Goal: Check status: Check status

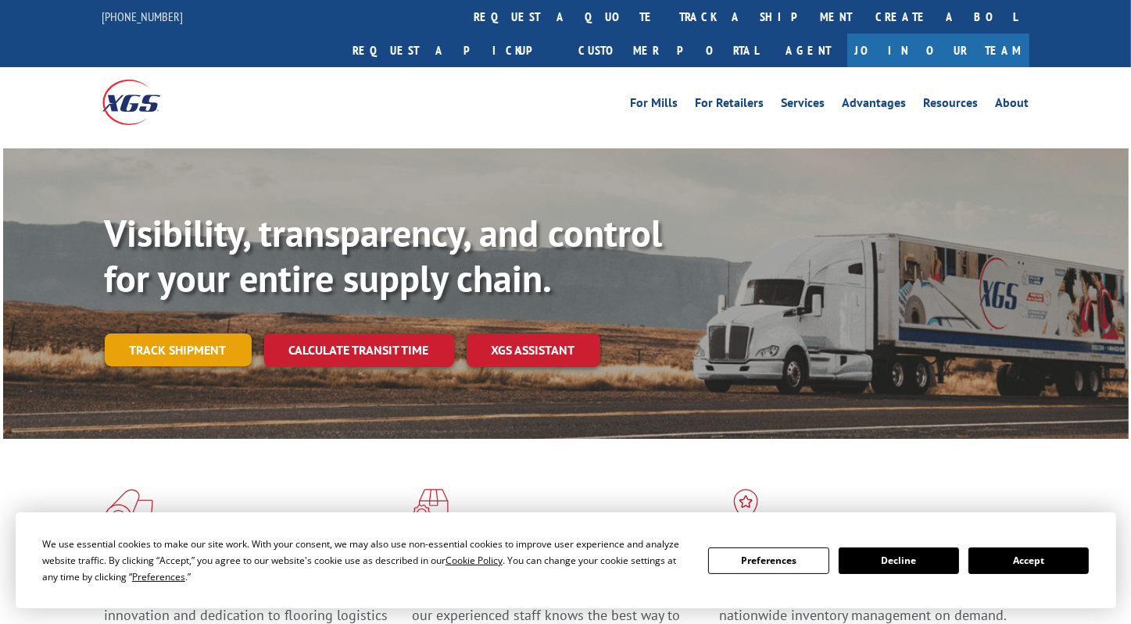
click at [193, 334] on link "Track shipment" at bounding box center [178, 350] width 147 height 33
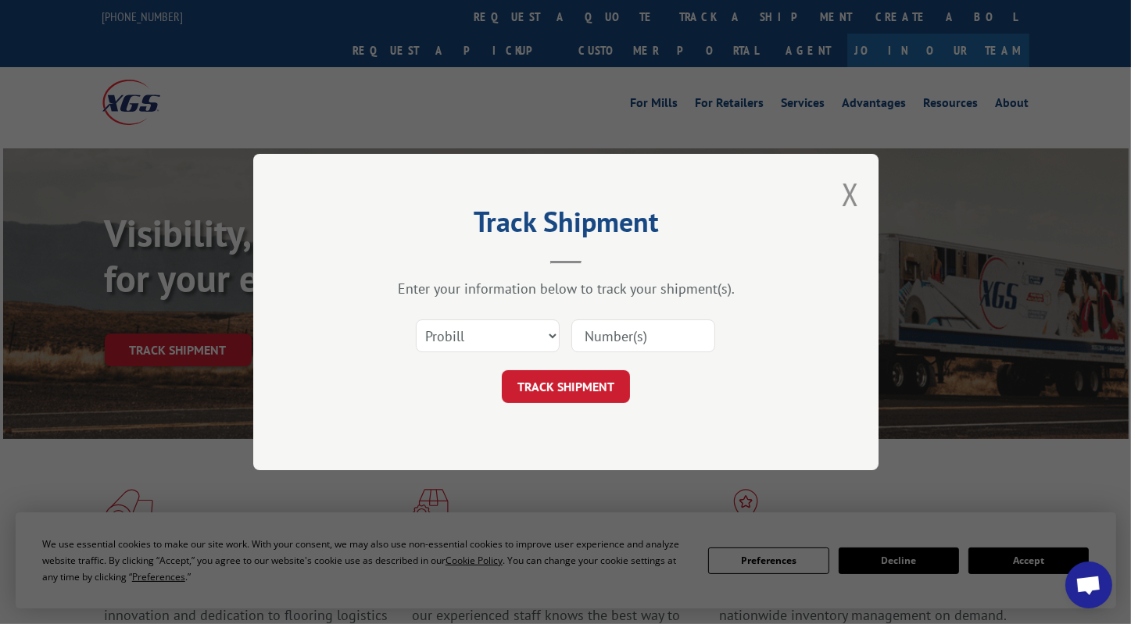
drag, startPoint x: 645, startPoint y: 334, endPoint x: 596, endPoint y: 374, distance: 63.8
click at [645, 334] on input at bounding box center [643, 336] width 144 height 33
paste input "368973"
type input "368973"
click at [572, 381] on button "TRACK SHIPMENT" at bounding box center [566, 386] width 128 height 33
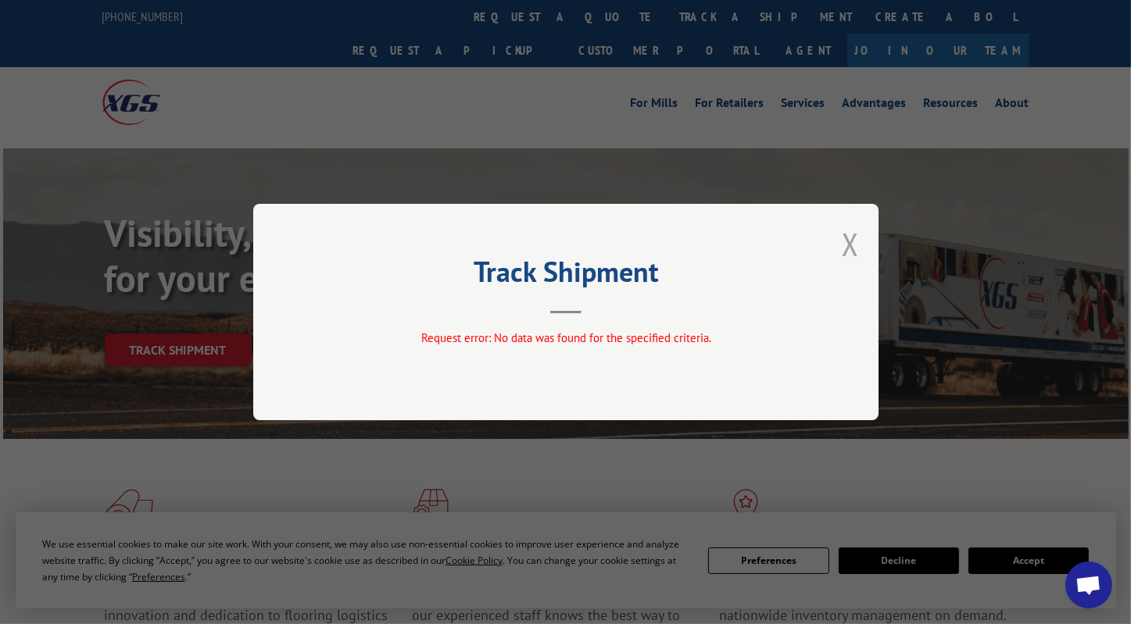
click at [856, 245] on button "Close modal" at bounding box center [850, 244] width 17 height 41
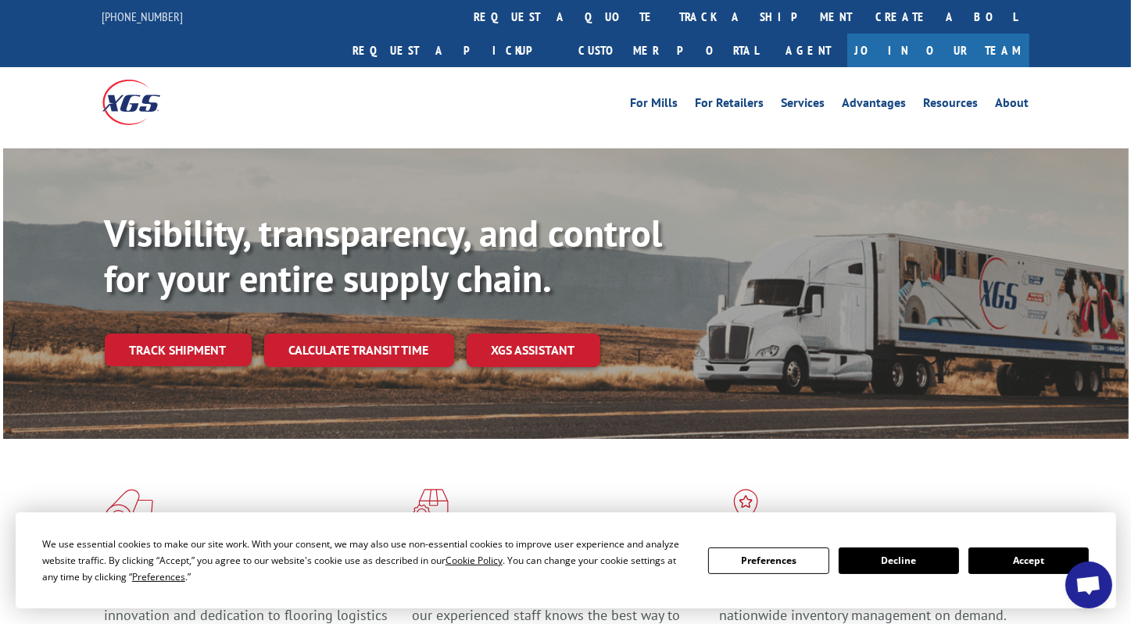
click at [229, 334] on link "Track shipment" at bounding box center [178, 350] width 147 height 33
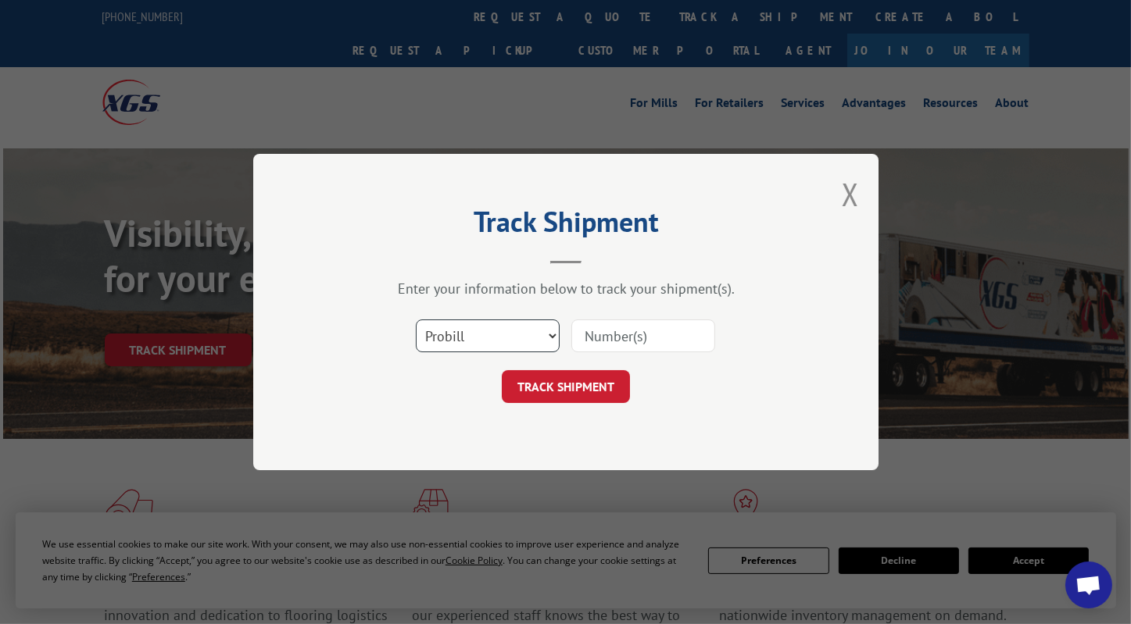
click at [495, 334] on select "Select category... Probill BOL PO" at bounding box center [488, 336] width 144 height 33
select select "bol"
click at [416, 320] on select "Select category... Probill BOL PO" at bounding box center [488, 336] width 144 height 33
drag, startPoint x: 631, startPoint y: 336, endPoint x: 621, endPoint y: 341, distance: 11.2
click at [631, 336] on input at bounding box center [643, 336] width 144 height 33
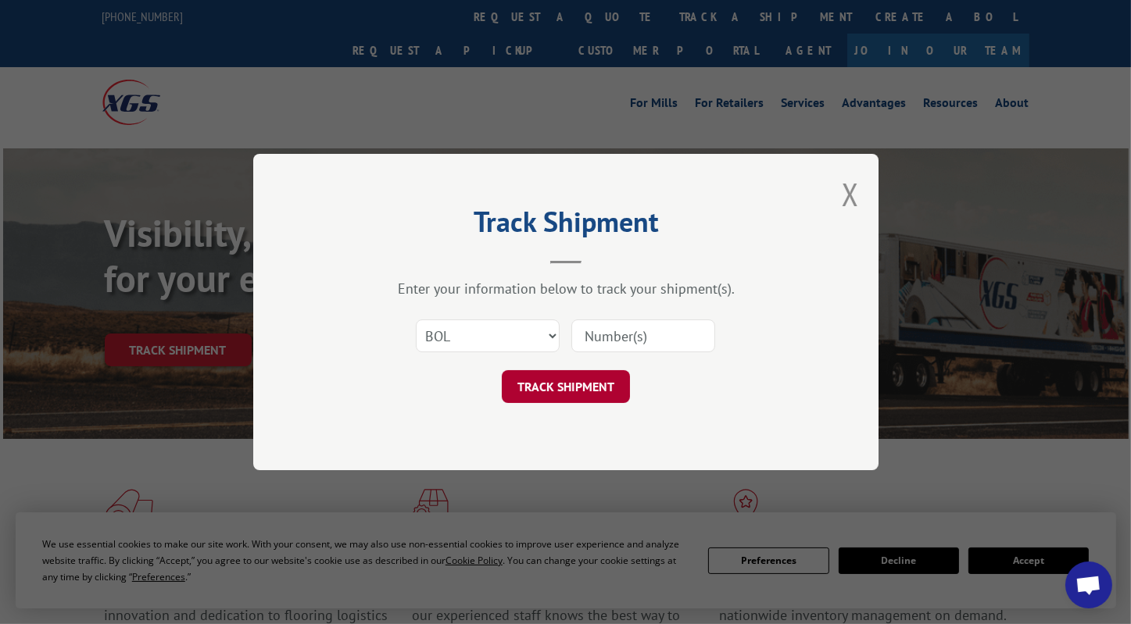
paste input "368973"
type input "368973"
click at [570, 381] on button "TRACK SHIPMENT" at bounding box center [566, 386] width 128 height 33
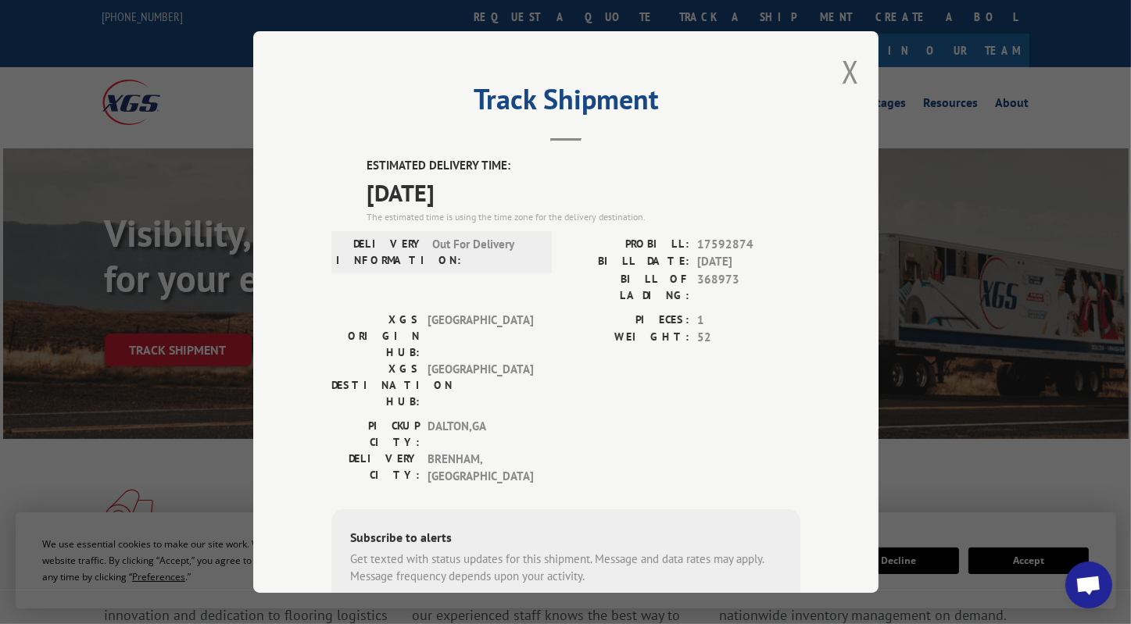
click at [736, 398] on div "ESTIMATED DELIVERY TIME: [DATE] The estimated time is using the time zone for t…" at bounding box center [565, 439] width 469 height 564
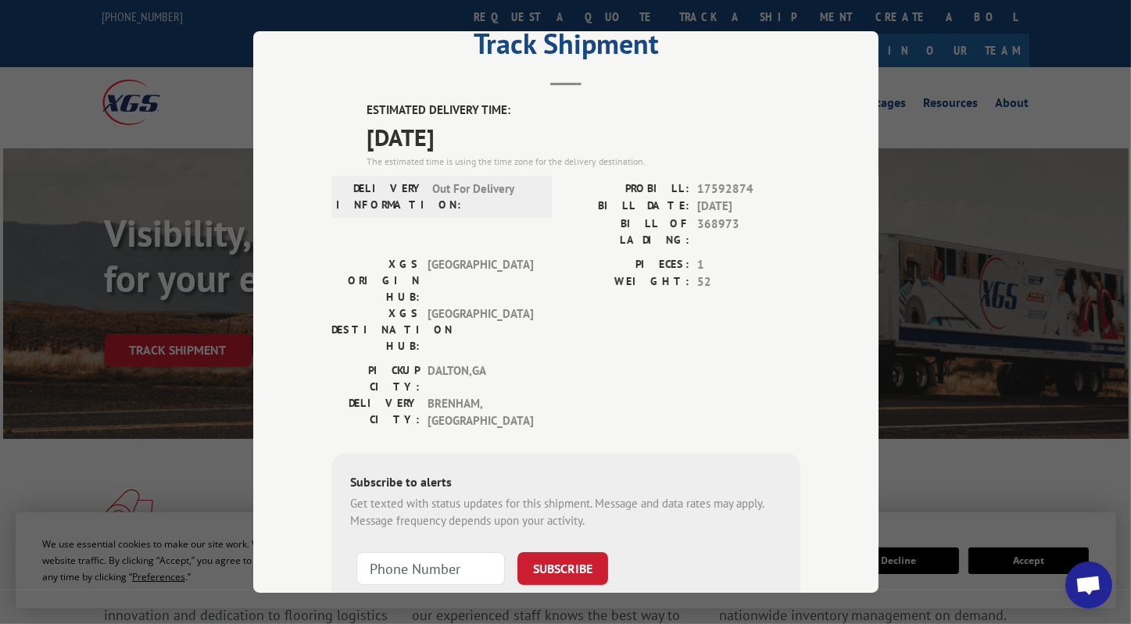
scroll to position [78, 0]
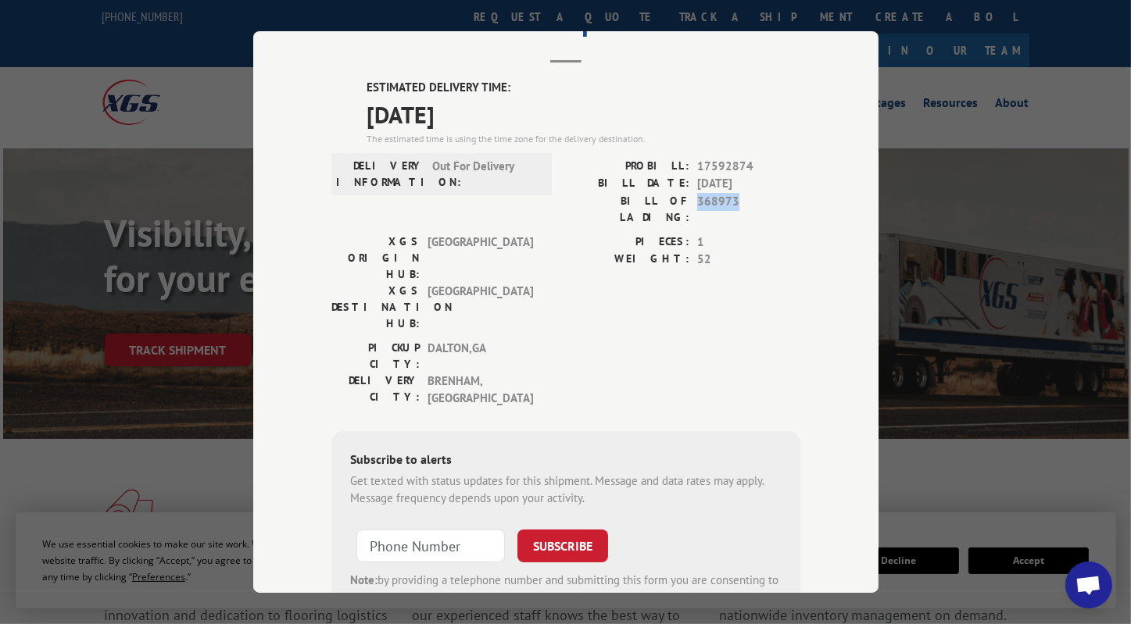
drag, startPoint x: 735, startPoint y: 199, endPoint x: 694, endPoint y: 199, distance: 40.6
click at [697, 199] on span "368973" at bounding box center [748, 209] width 103 height 33
copy span "368973"
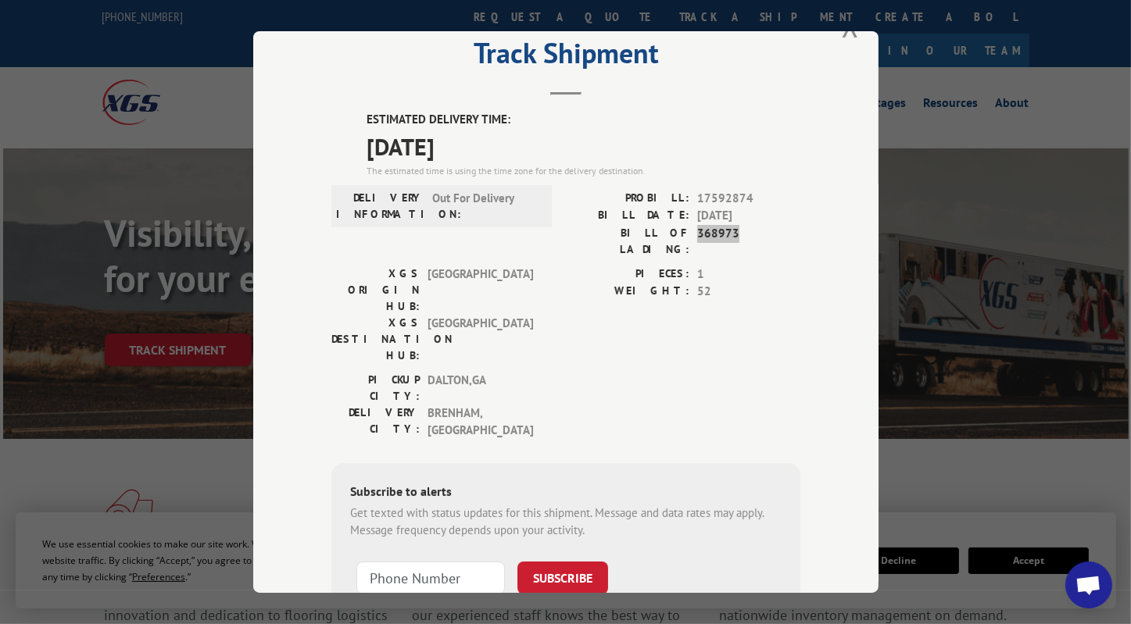
scroll to position [0, 0]
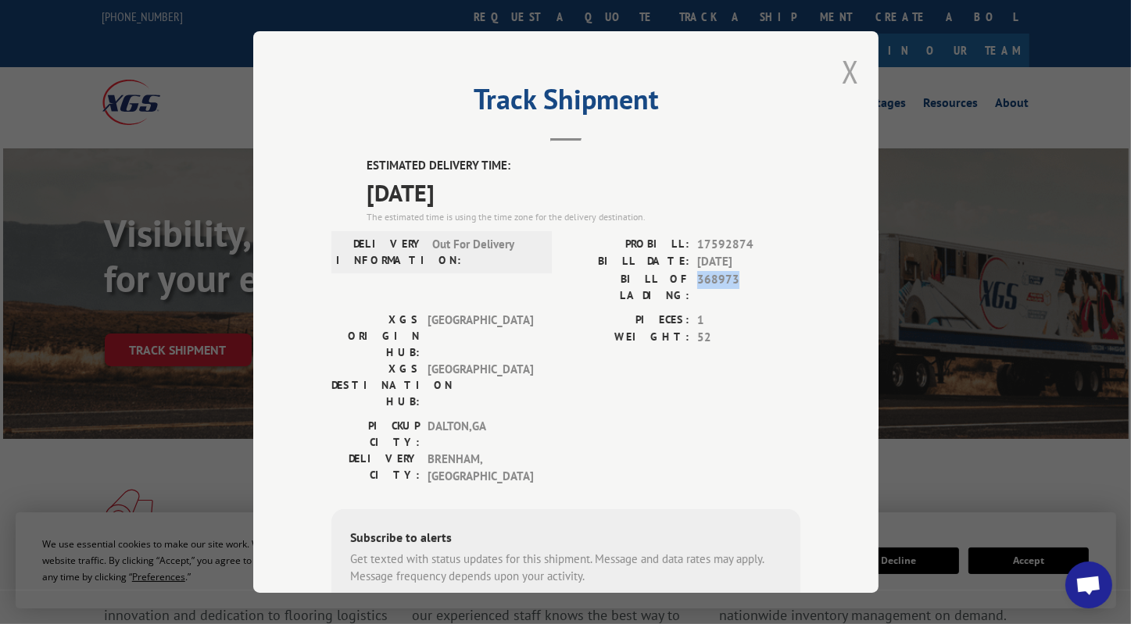
click at [844, 68] on button "Close modal" at bounding box center [850, 71] width 17 height 41
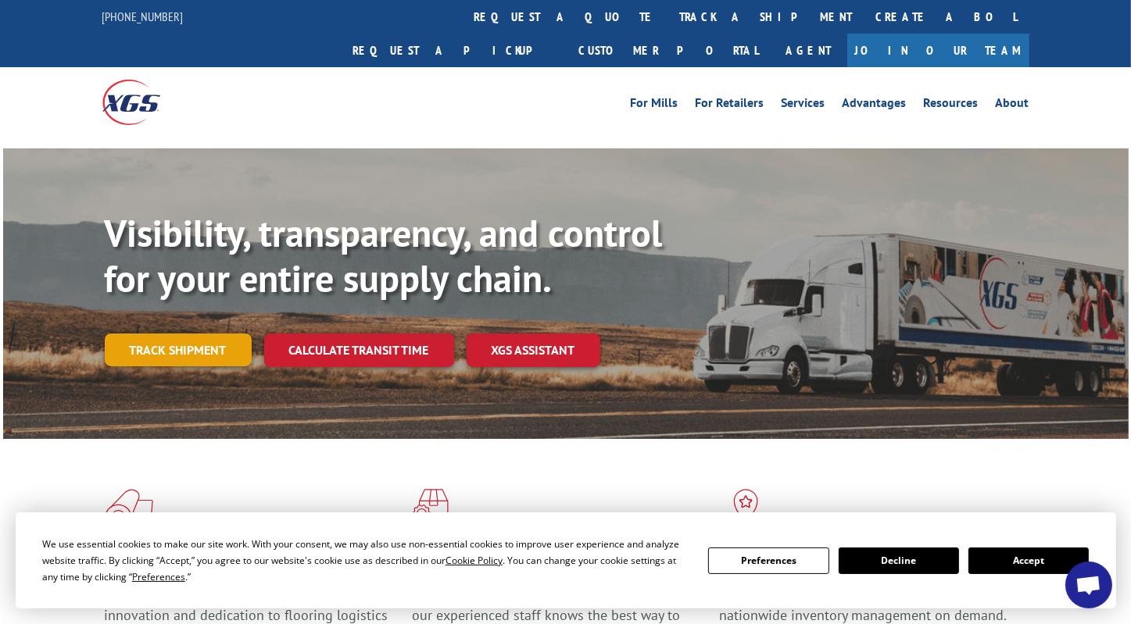
click at [173, 334] on link "Track shipment" at bounding box center [178, 350] width 147 height 33
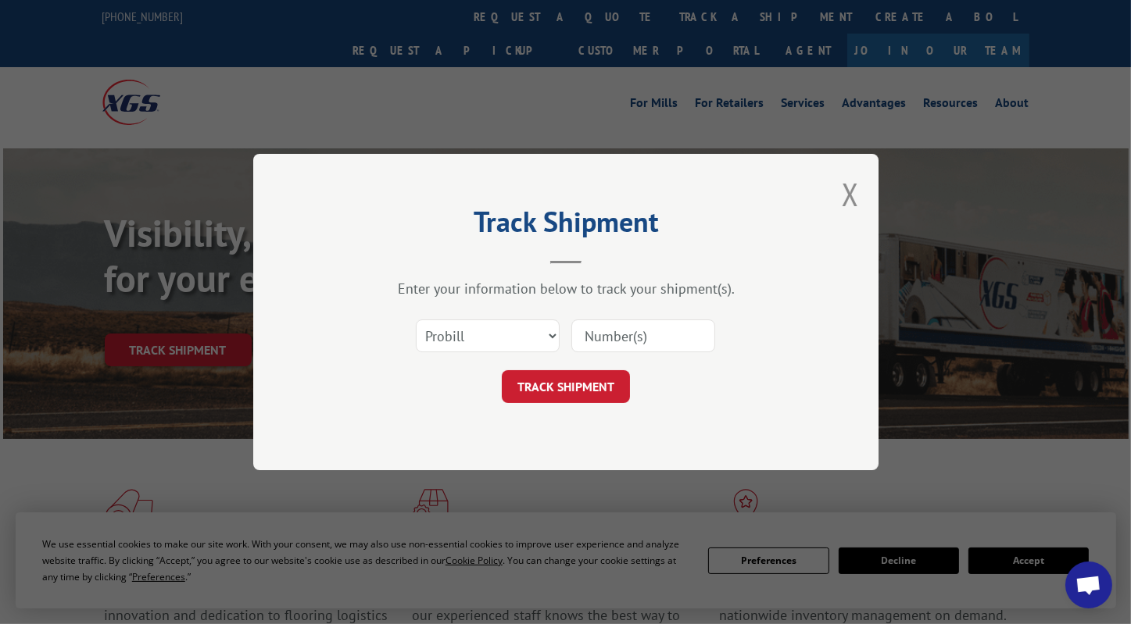
click at [630, 336] on input at bounding box center [643, 336] width 144 height 33
paste input "17597895"
type input "17597895"
click at [567, 382] on button "TRACK SHIPMENT" at bounding box center [566, 386] width 128 height 33
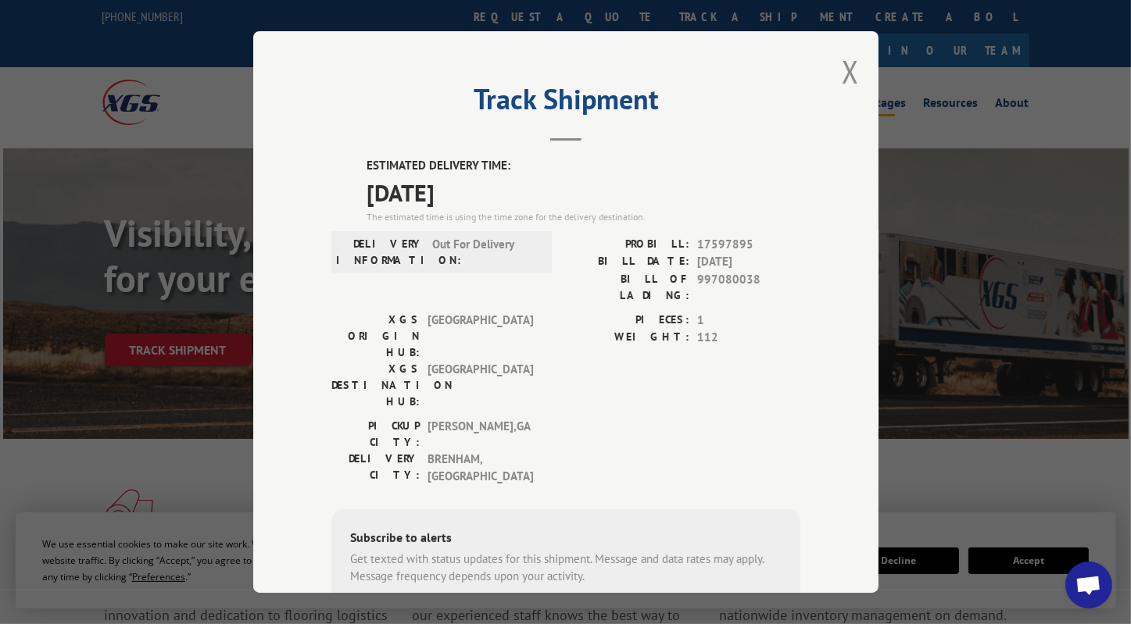
click at [842, 71] on button "Close modal" at bounding box center [850, 71] width 17 height 41
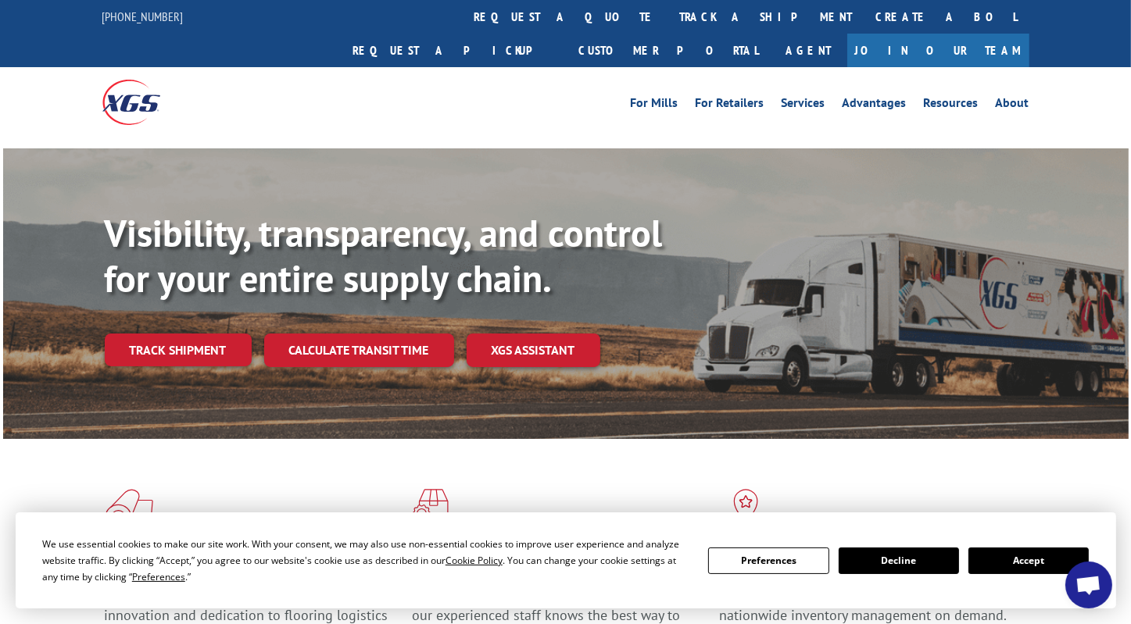
click at [184, 334] on link "Track shipment" at bounding box center [178, 350] width 147 height 33
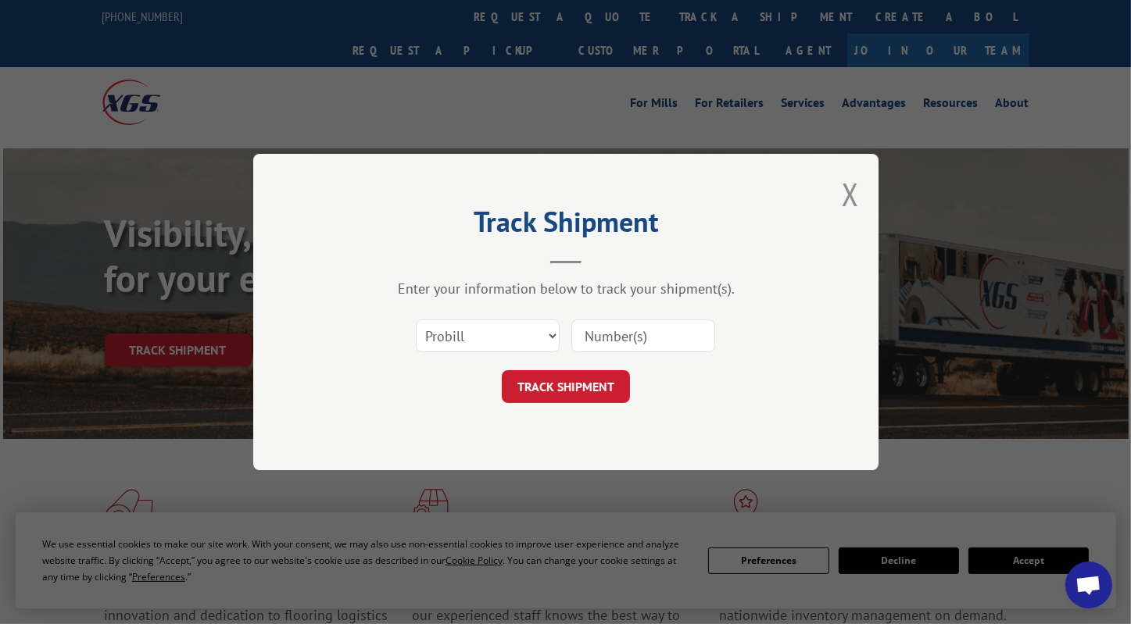
click at [619, 331] on input at bounding box center [643, 336] width 144 height 33
paste input "17602515"
type input "17602515"
drag, startPoint x: 581, startPoint y: 388, endPoint x: 592, endPoint y: 384, distance: 12.4
click at [585, 386] on button "TRACK SHIPMENT" at bounding box center [566, 386] width 128 height 33
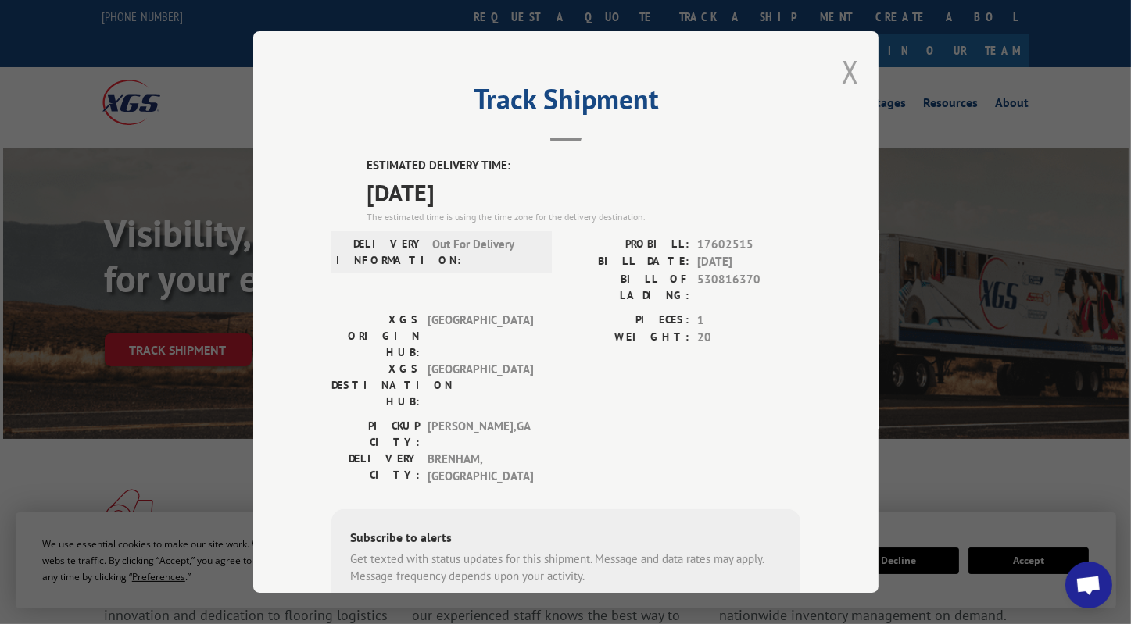
click at [842, 74] on button "Close modal" at bounding box center [850, 71] width 17 height 41
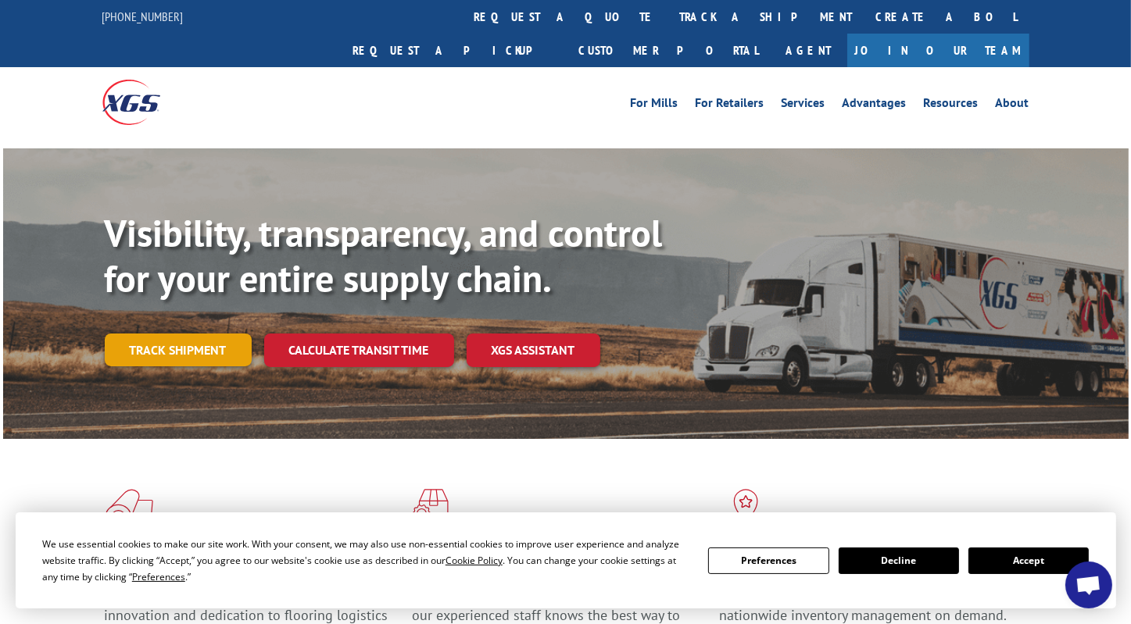
drag, startPoint x: 205, startPoint y: 318, endPoint x: 231, endPoint y: 313, distance: 26.2
click at [206, 334] on link "Track shipment" at bounding box center [178, 350] width 147 height 33
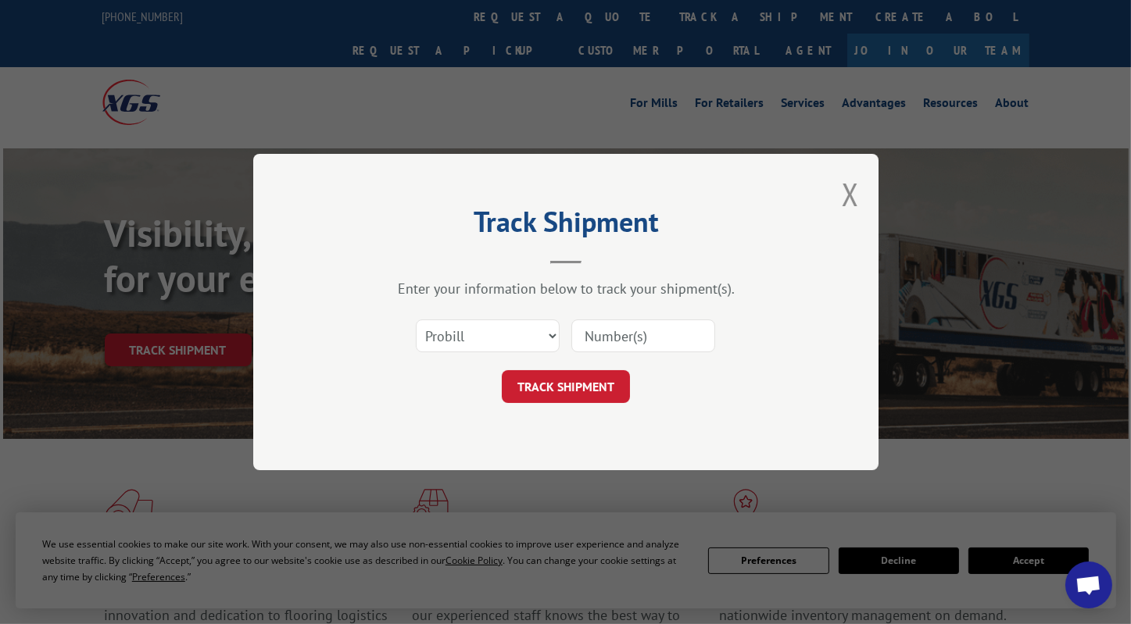
drag, startPoint x: 662, startPoint y: 331, endPoint x: 647, endPoint y: 342, distance: 18.9
click at [662, 331] on input at bounding box center [643, 336] width 144 height 33
paste input "17593444"
type input "17593444"
drag, startPoint x: 560, startPoint y: 390, endPoint x: 577, endPoint y: 387, distance: 17.5
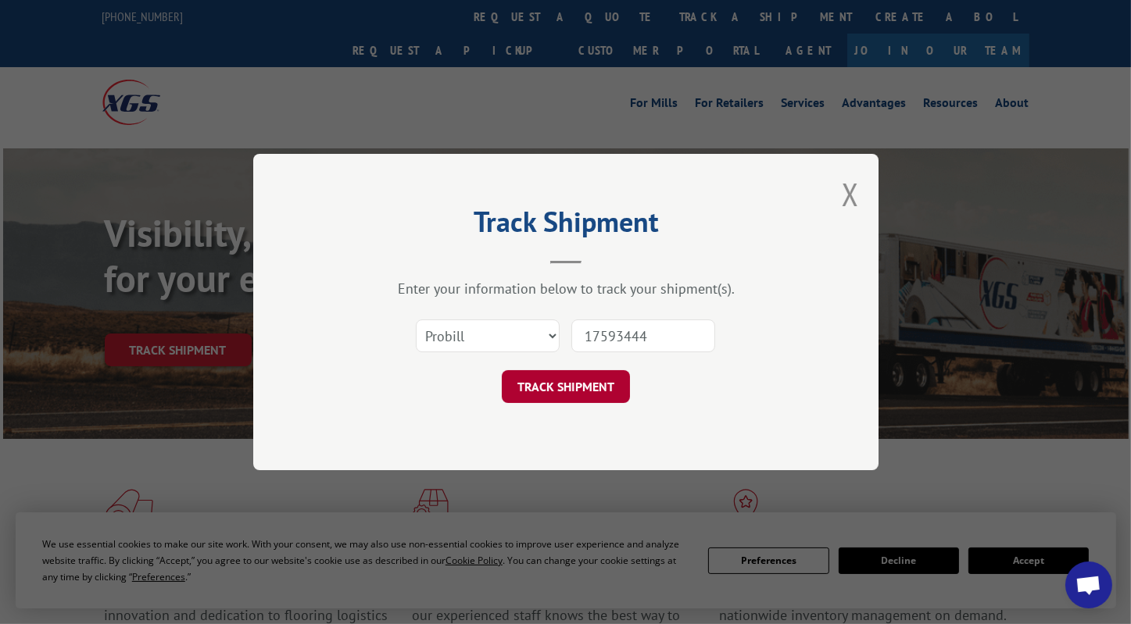
click at [560, 390] on button "TRACK SHIPMENT" at bounding box center [566, 386] width 128 height 33
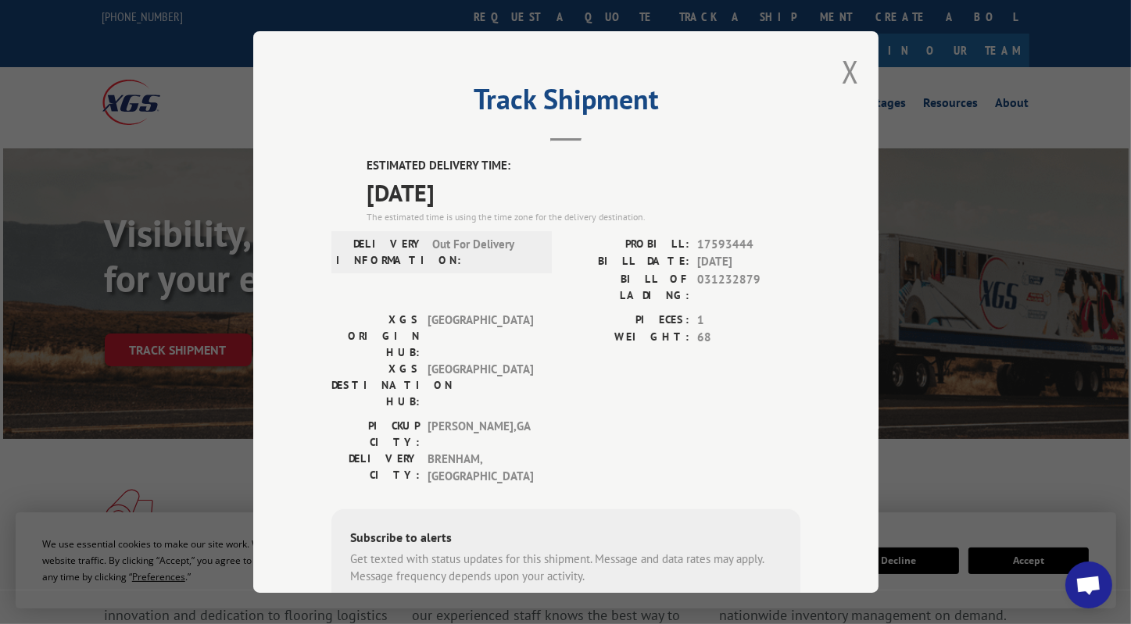
click at [861, 73] on div "Track Shipment ESTIMATED DELIVERY TIME: [DATE] The estimated time is using the …" at bounding box center [565, 312] width 625 height 562
click at [847, 73] on button "Close modal" at bounding box center [850, 71] width 17 height 41
